Goal: Information Seeking & Learning: Check status

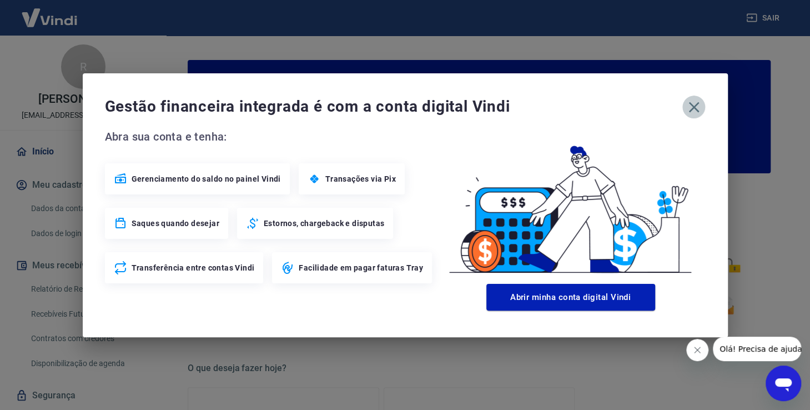
click at [694, 104] on icon "button" at bounding box center [694, 107] width 18 height 18
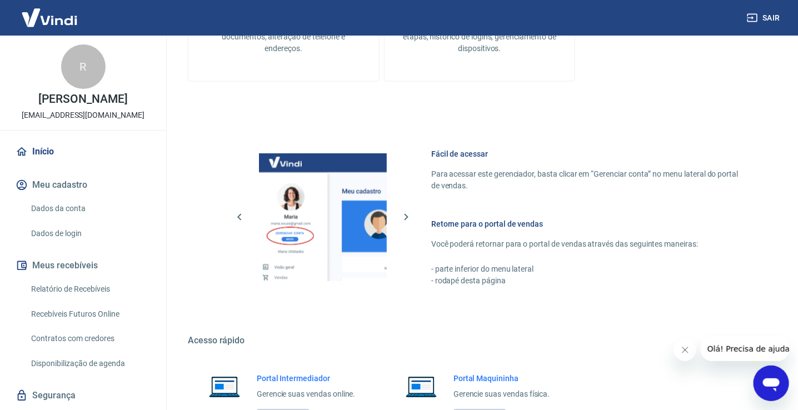
scroll to position [592, 0]
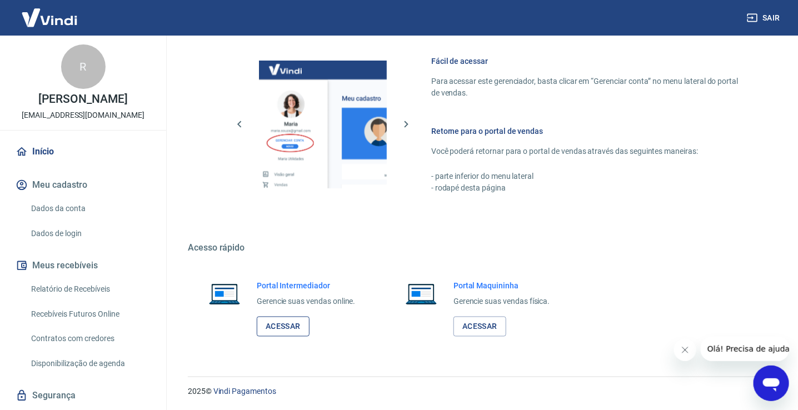
click at [300, 321] on link "Acessar" at bounding box center [283, 327] width 53 height 21
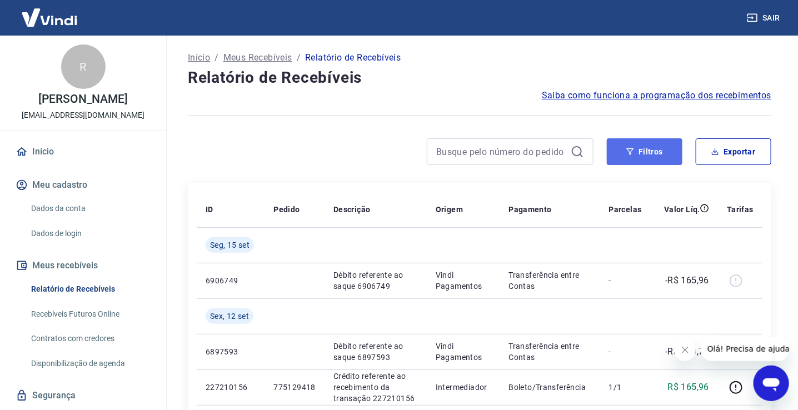
click at [638, 155] on button "Filtros" at bounding box center [645, 151] width 76 height 27
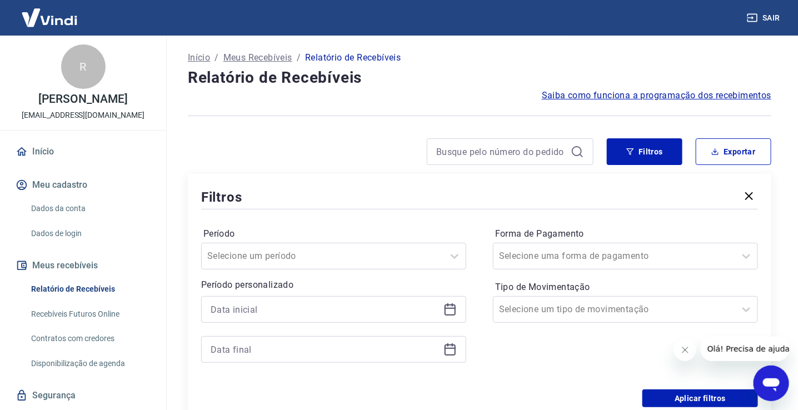
click at [448, 303] on icon at bounding box center [449, 309] width 13 height 13
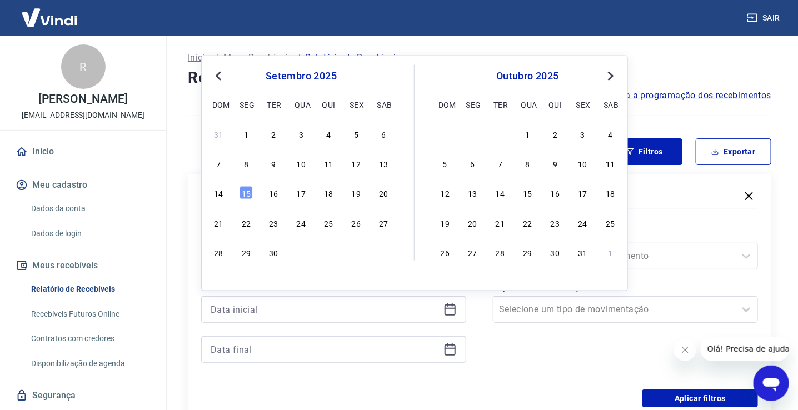
click at [217, 79] on button "Previous Month" at bounding box center [218, 75] width 13 height 13
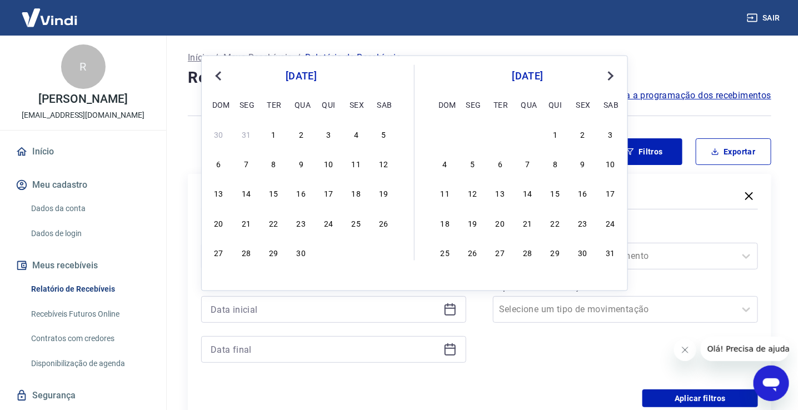
click at [217, 79] on button "Previous Month" at bounding box center [218, 75] width 13 height 13
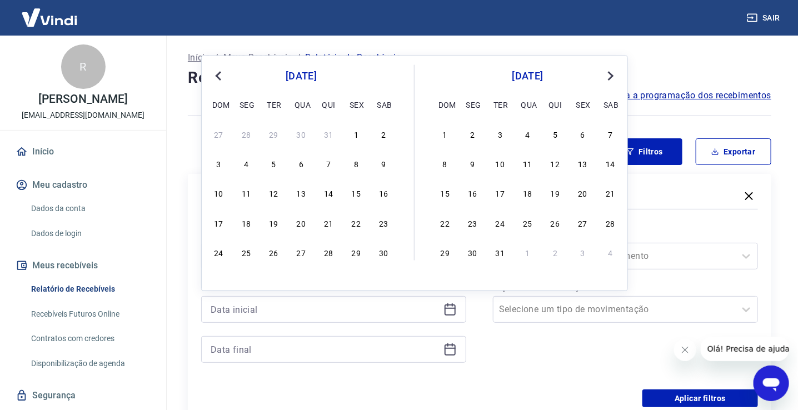
click at [217, 79] on button "Previous Month" at bounding box center [218, 75] width 13 height 13
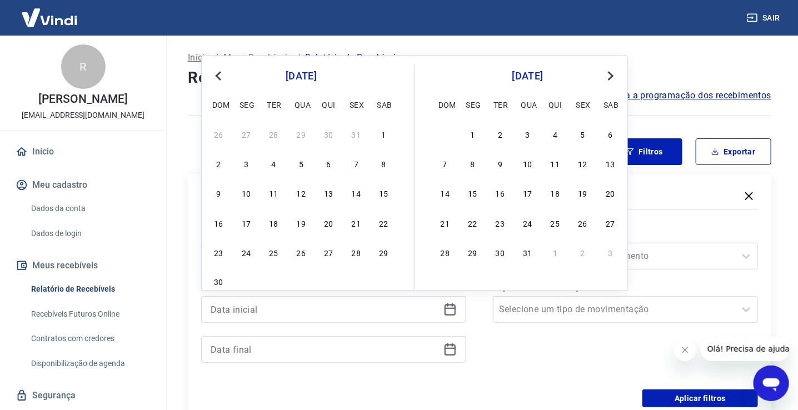
click at [217, 79] on button "Previous Month" at bounding box center [218, 75] width 13 height 13
click at [273, 190] on div "16" at bounding box center [273, 192] width 13 height 13
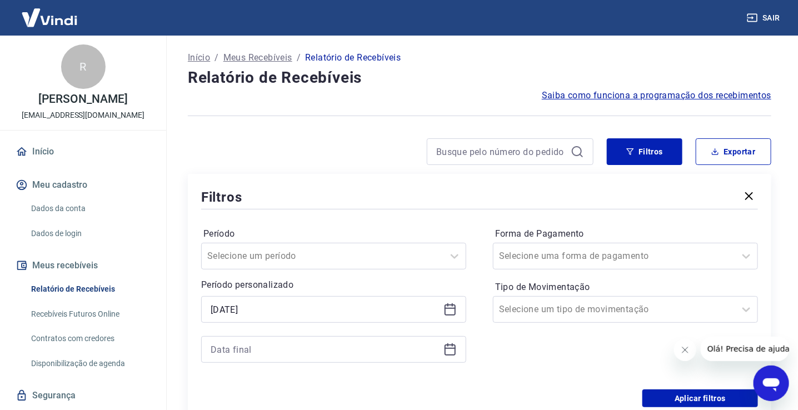
click at [447, 313] on icon at bounding box center [449, 309] width 13 height 13
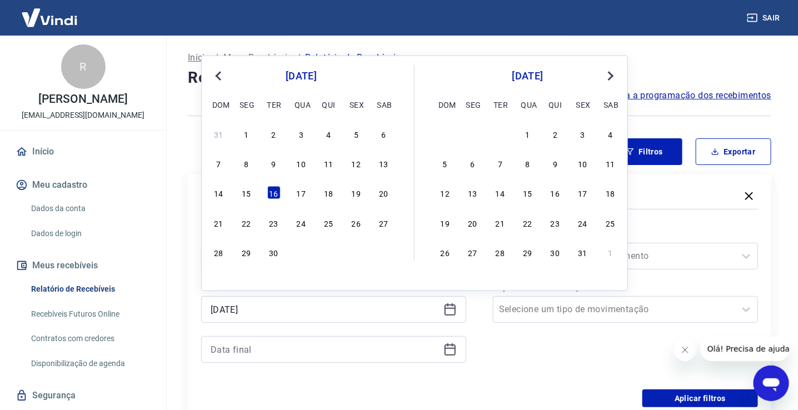
click at [219, 76] on span "Previous Month" at bounding box center [219, 75] width 0 height 13
click at [357, 141] on div "25 26 27 28 29 1 2" at bounding box center [301, 134] width 181 height 16
click at [357, 138] on div "1" at bounding box center [355, 133] width 13 height 13
type input "01/03/2024"
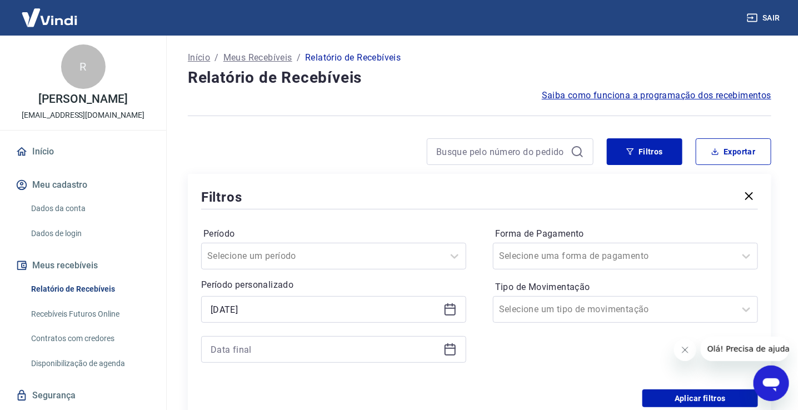
click at [443, 352] on icon at bounding box center [449, 349] width 13 height 13
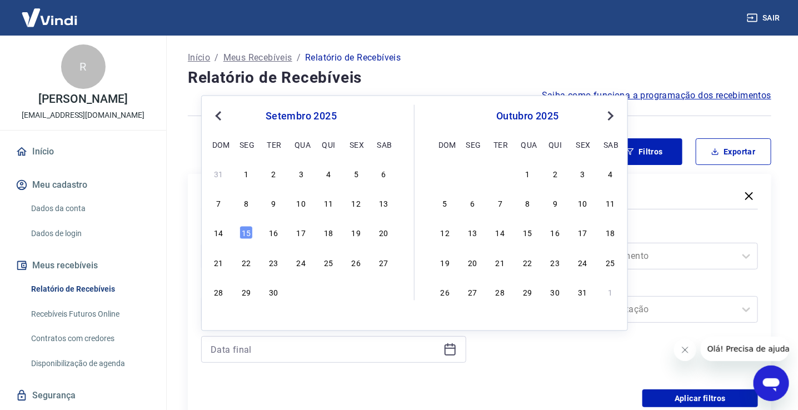
click at [219, 115] on span "Previous Month" at bounding box center [219, 115] width 0 height 13
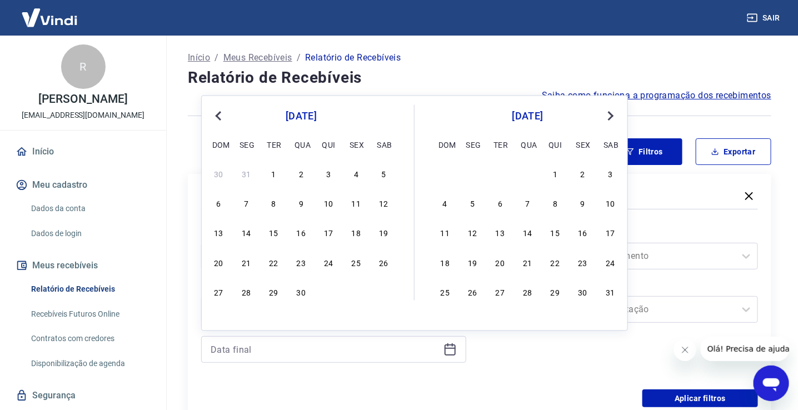
click at [219, 115] on span "Previous Month" at bounding box center [219, 115] width 0 height 13
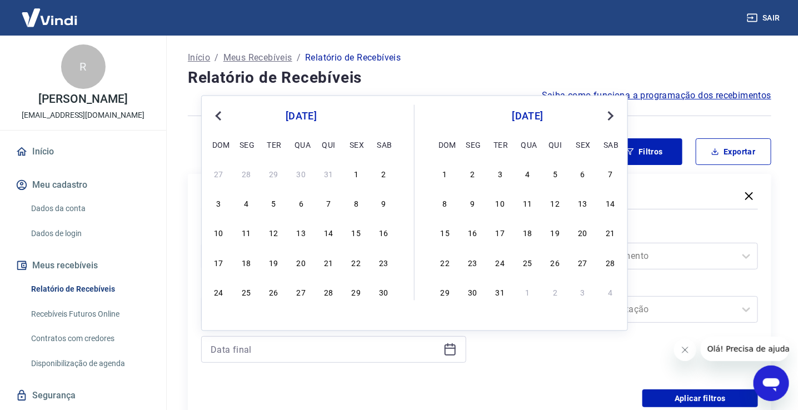
click at [219, 115] on span "Previous Month" at bounding box center [219, 115] width 0 height 13
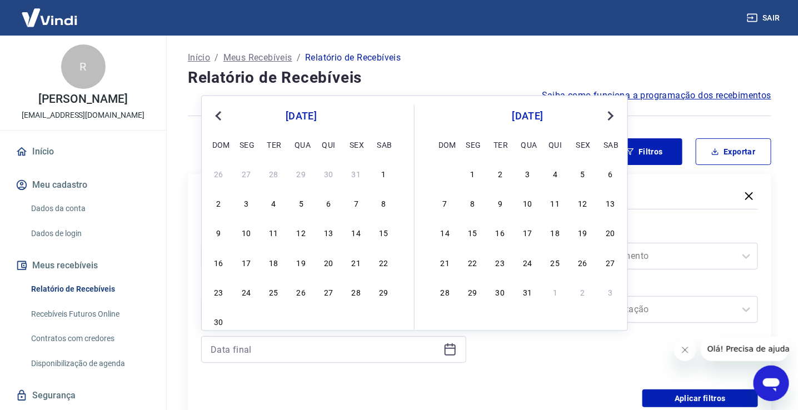
click at [219, 115] on span "Previous Month" at bounding box center [219, 115] width 0 height 13
click at [358, 234] on div "19" at bounding box center [355, 232] width 13 height 13
type input "19/04/2024"
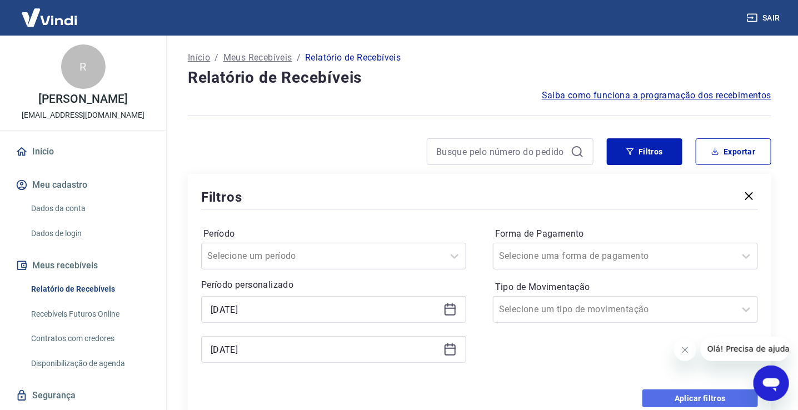
click at [711, 401] on button "Aplicar filtros" at bounding box center [700, 398] width 116 height 18
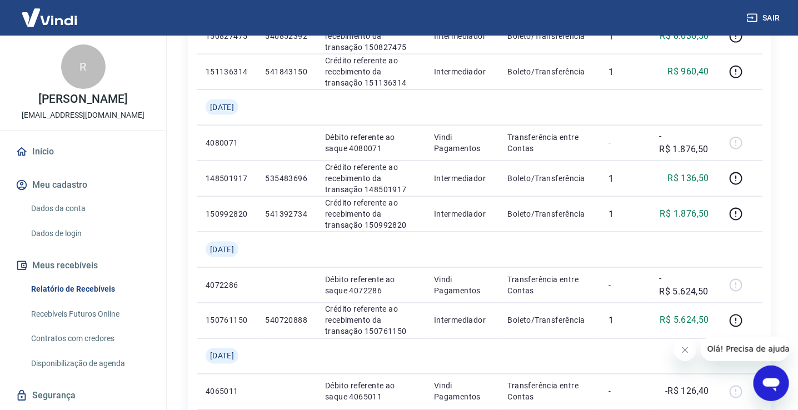
scroll to position [525, 0]
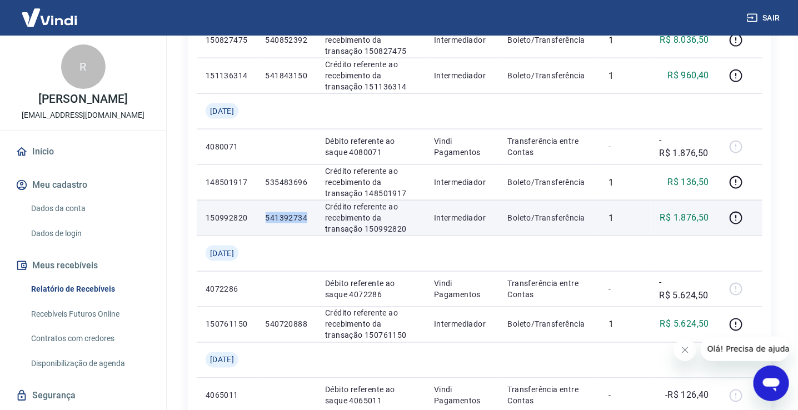
drag, startPoint x: 317, startPoint y: 220, endPoint x: 272, endPoint y: 217, distance: 45.6
click at [272, 217] on td "541392734" at bounding box center [287, 218] width 60 height 36
copy p "541392734"
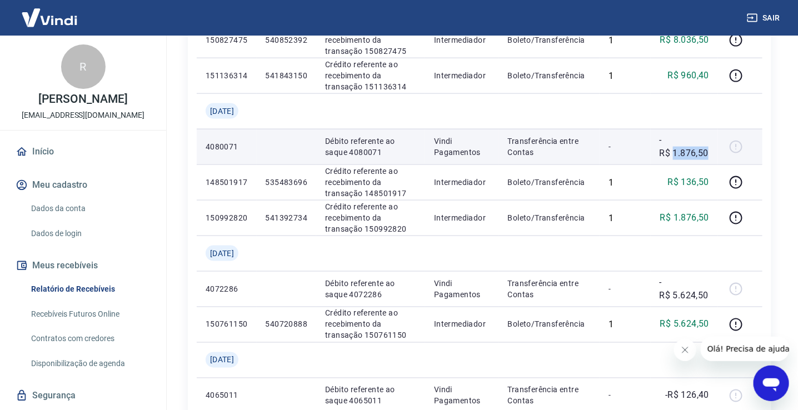
copy p "1.876,50"
drag, startPoint x: 672, startPoint y: 158, endPoint x: 710, endPoint y: 159, distance: 38.3
click at [715, 159] on td "-R$ 1.876,50" at bounding box center [684, 147] width 68 height 36
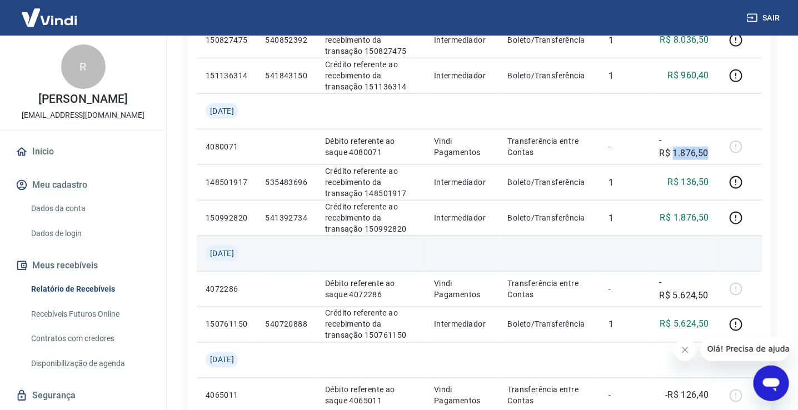
copy p "1.876,50"
click at [498, 263] on td at bounding box center [462, 254] width 74 height 36
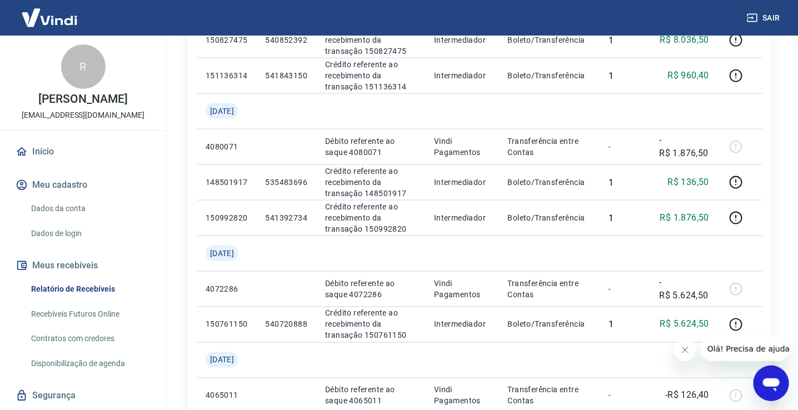
click at [190, 119] on div "ID Pedido Descrição Origem Pagamento Parcelas Valor Líq. Tarifas Qua, 17 abr 41…" at bounding box center [479, 182] width 583 height 1049
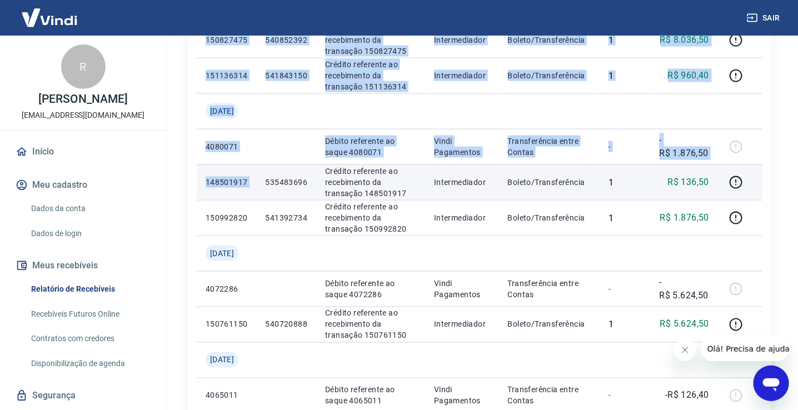
drag, startPoint x: 191, startPoint y: 122, endPoint x: 270, endPoint y: 188, distance: 103.7
click at [270, 188] on div "ID Pedido Descrição Origem Pagamento Parcelas Valor Líq. Tarifas Qua, 17 abr 41…" at bounding box center [479, 182] width 583 height 1049
copy table "ID Pedido Descrição Origem Pagamento Parcelas Valor Líq. Tarifas Qua, 17 abr 41…"
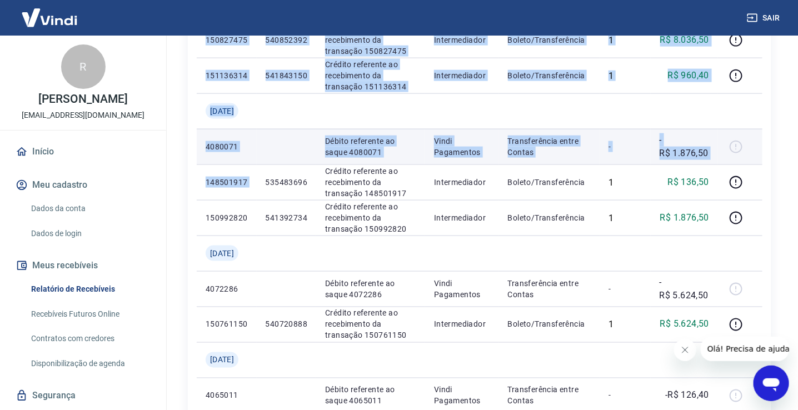
click at [214, 136] on td "4080071" at bounding box center [227, 147] width 60 height 36
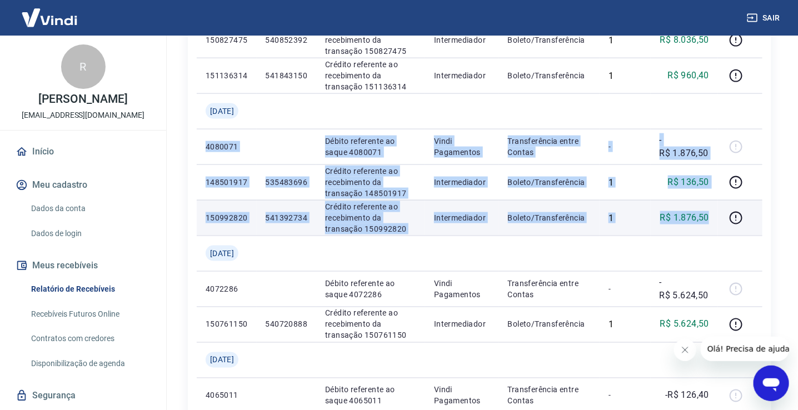
drag, startPoint x: 197, startPoint y: 139, endPoint x: 714, endPoint y: 228, distance: 524.7
click at [714, 228] on tbody "Qua, 17 abr 4112791 Débito referente ao saque 4112791 Vindi Pagamentos Transfer…" at bounding box center [479, 199] width 565 height 995
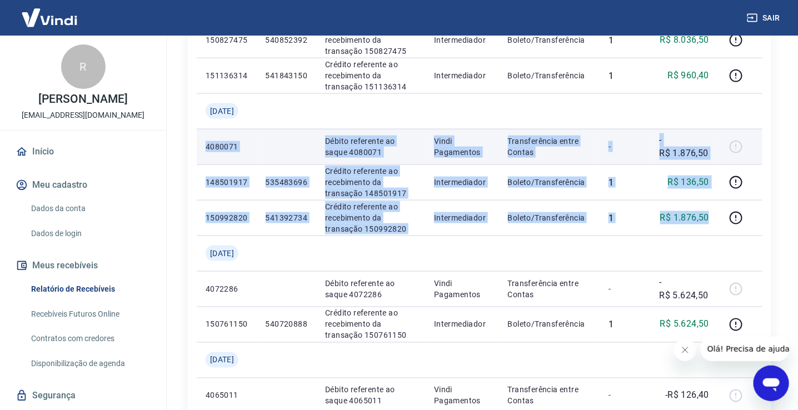
click at [614, 155] on td "-" at bounding box center [624, 147] width 51 height 36
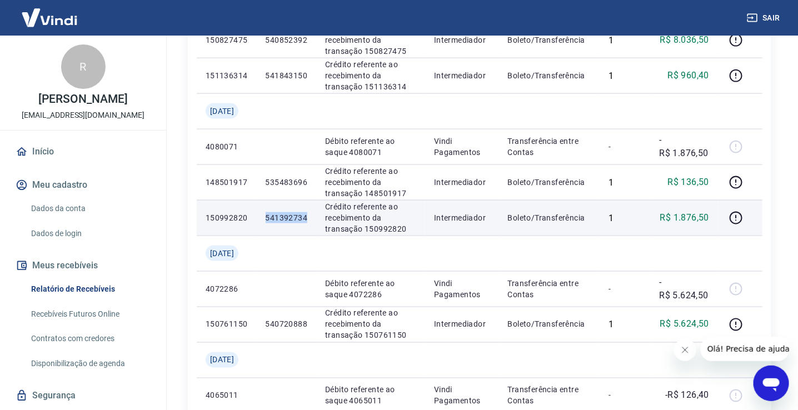
drag, startPoint x: 313, startPoint y: 218, endPoint x: 266, endPoint y: 222, distance: 47.4
click at [266, 222] on td "541392734" at bounding box center [287, 218] width 60 height 36
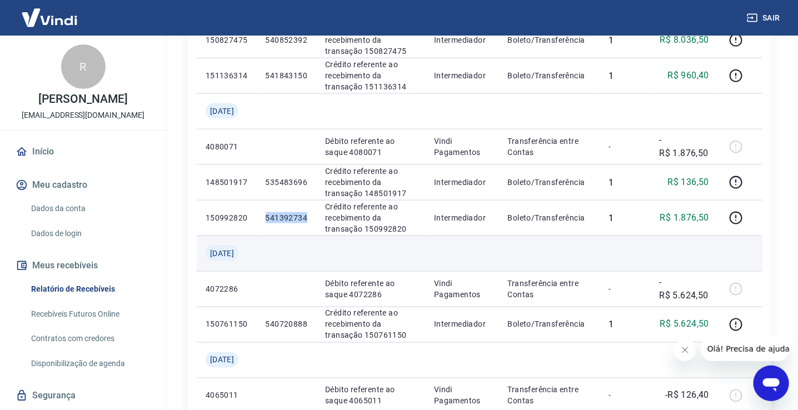
copy p "541392734"
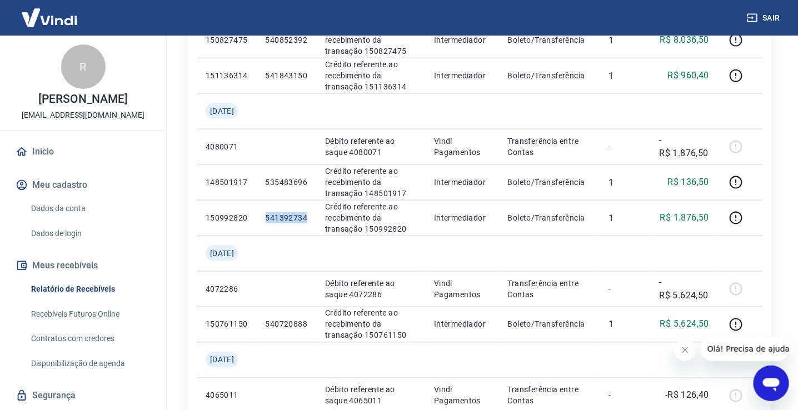
scroll to position [42, 0]
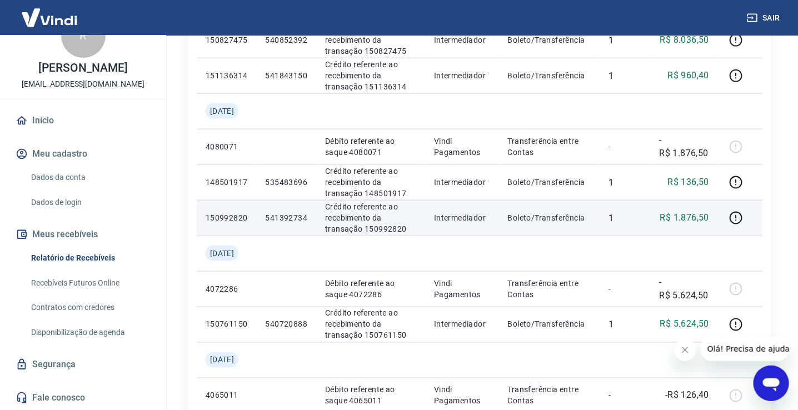
click at [372, 214] on p "Crédito referente ao recebimento da transação 150992820" at bounding box center [370, 217] width 91 height 33
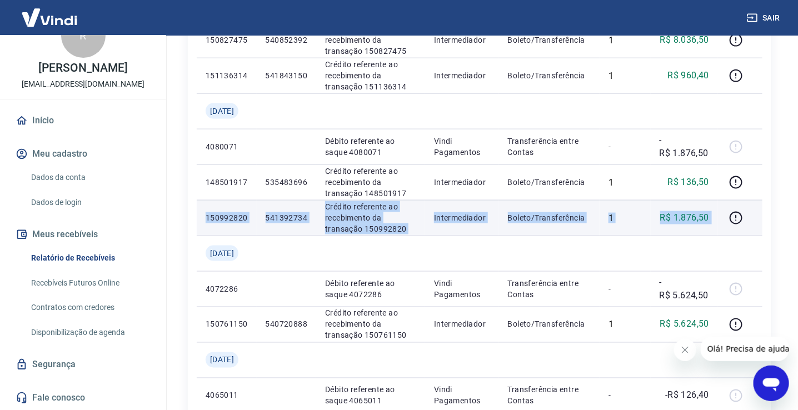
copy tr "150992820 541392734 Crédito referente ao recebimento da transação 150992820 Int…"
drag, startPoint x: 207, startPoint y: 218, endPoint x: 720, endPoint y: 228, distance: 512.8
click at [720, 228] on tr "150992820 541392734 Crédito referente ao recebimento da transação 150992820 Int…" at bounding box center [479, 218] width 565 height 36
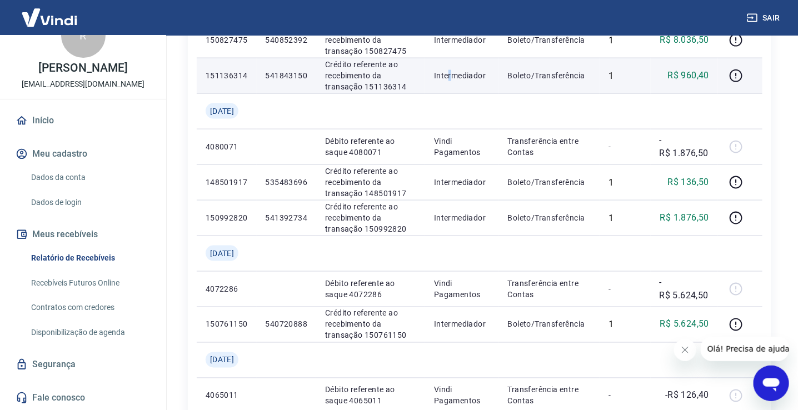
click at [453, 91] on td "Intermediador" at bounding box center [462, 76] width 74 height 36
click at [675, 80] on p "R$ 960,40" at bounding box center [689, 75] width 42 height 13
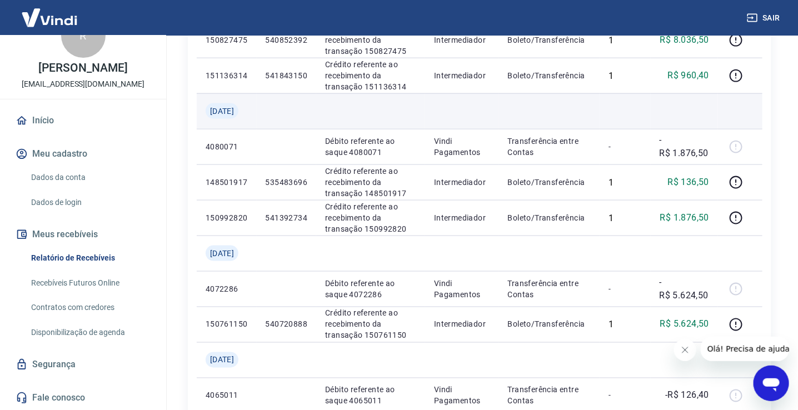
click at [674, 107] on td at bounding box center [684, 111] width 68 height 36
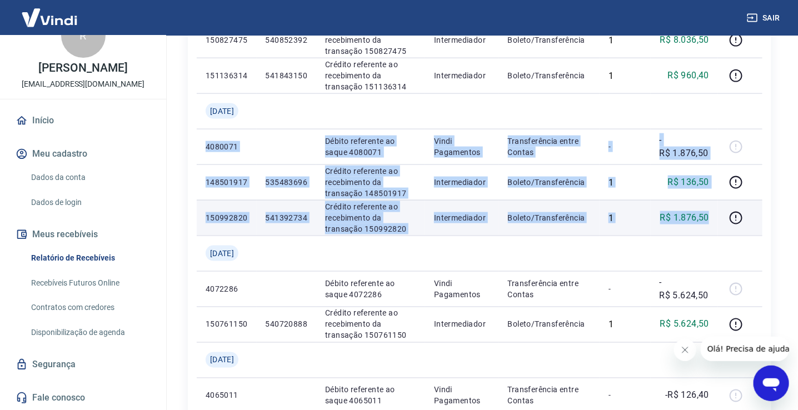
drag, startPoint x: 201, startPoint y: 140, endPoint x: 709, endPoint y: 217, distance: 514.1
click at [709, 217] on tbody "Qua, 17 abr 4112791 Débito referente ao saque 4112791 Vindi Pagamentos Transfer…" at bounding box center [479, 199] width 565 height 995
copy tbody "4080071 Débito referente ao saque 4080071 Vindi Pagamentos Transferência entre …"
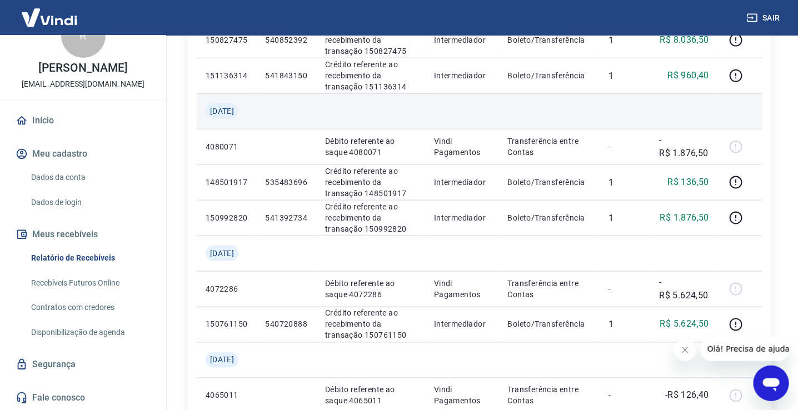
click at [594, 119] on td at bounding box center [549, 111] width 101 height 36
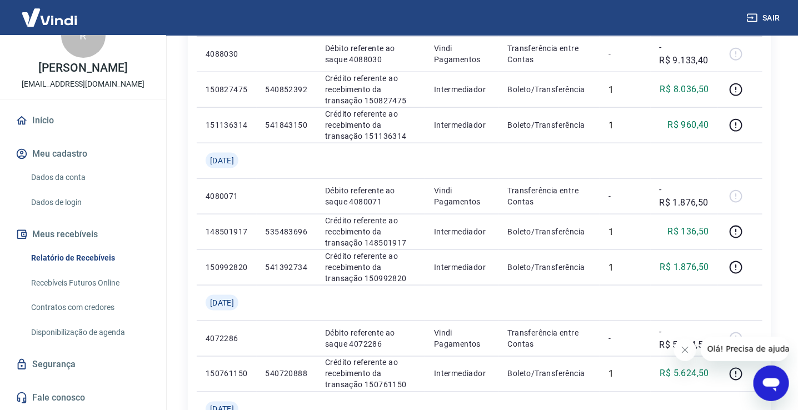
scroll to position [479, 0]
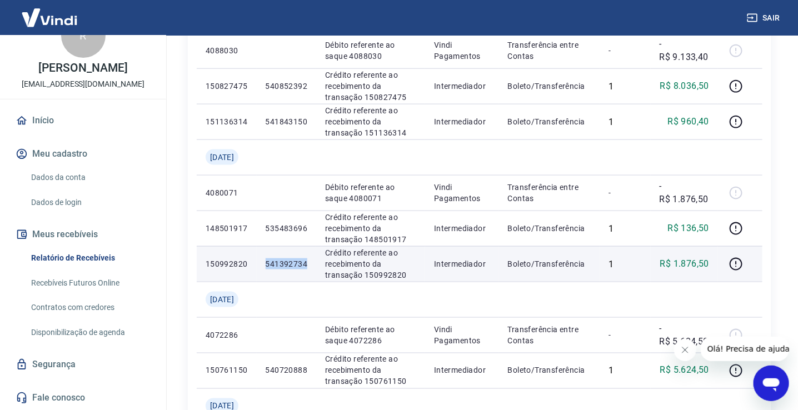
drag, startPoint x: 317, startPoint y: 262, endPoint x: 273, endPoint y: 264, distance: 43.9
click at [273, 264] on td "541392734" at bounding box center [287, 264] width 60 height 36
copy p "541392734"
click at [409, 276] on p "Crédito referente ao recebimento da transação 150992820" at bounding box center [370, 263] width 91 height 33
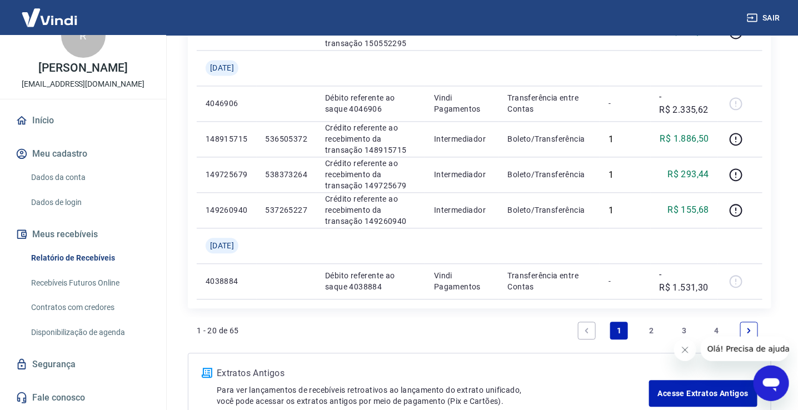
scroll to position [935, 0]
